Goal: Information Seeking & Learning: Find specific page/section

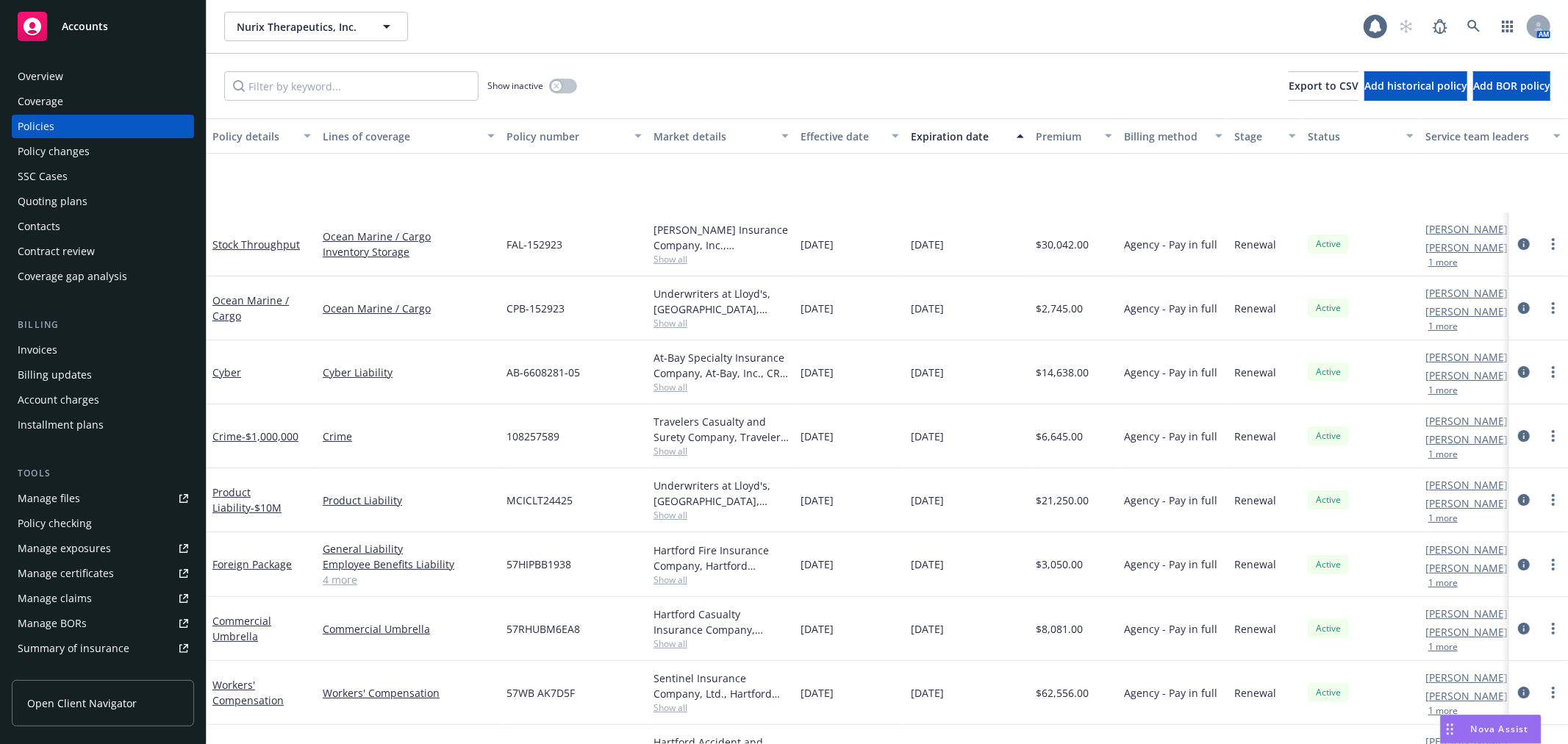
scroll to position [163, 0]
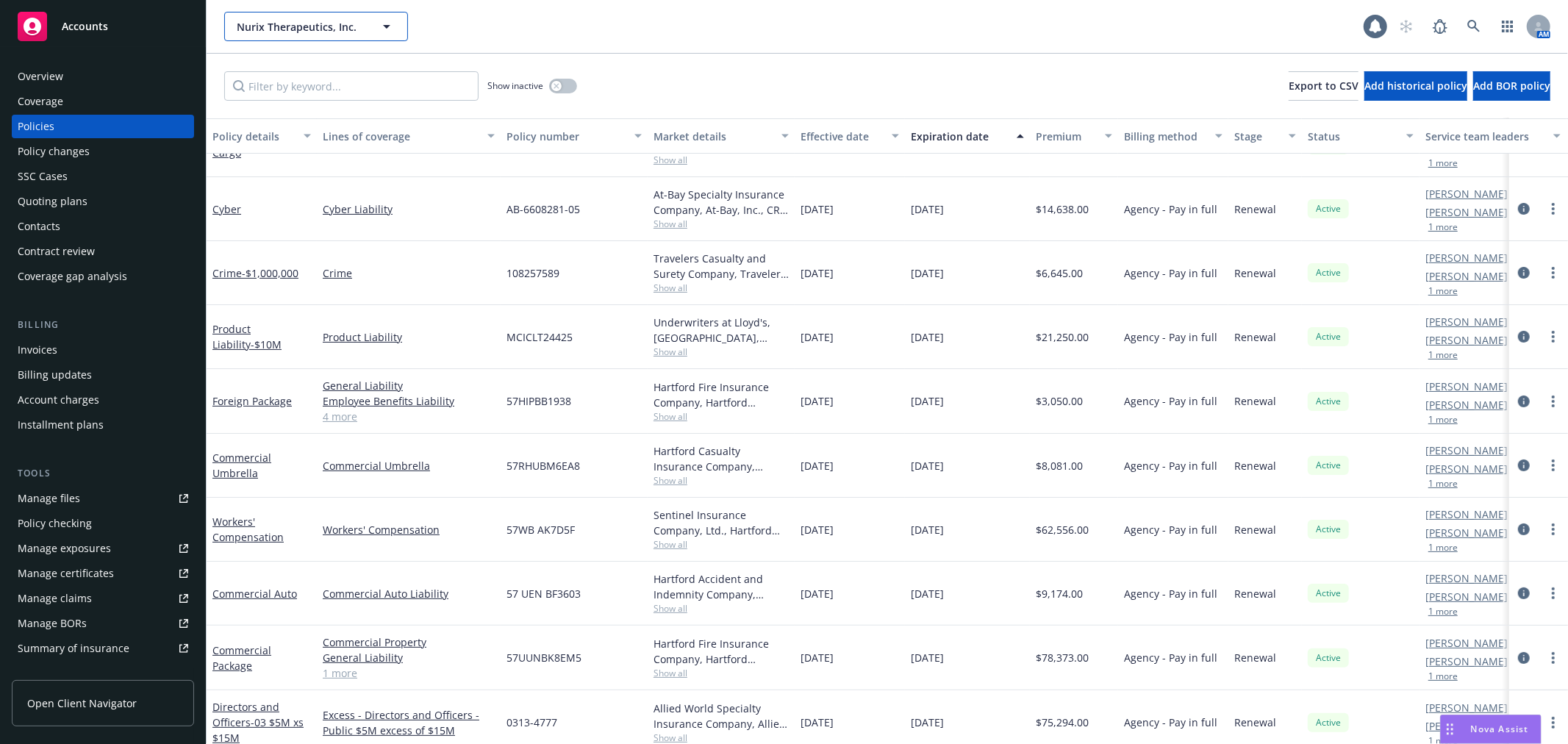
click at [330, 22] on span "Nurix Therapeutics, Inc." at bounding box center [300, 27] width 127 height 16
type input "jazz"
